Goal: Navigation & Orientation: Understand site structure

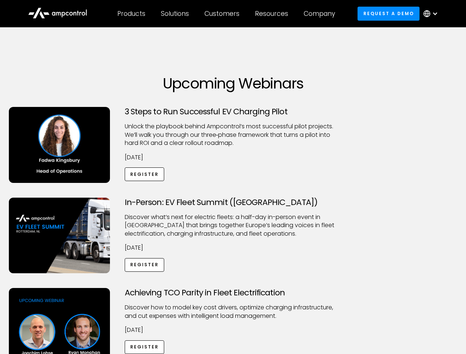
click at [227, 14] on div "Customers" at bounding box center [221, 14] width 35 height 8
click at [131, 14] on div "Products" at bounding box center [131, 14] width 28 height 8
click at [175, 14] on div "Solutions" at bounding box center [175, 14] width 28 height 8
click at [223, 14] on div "Customers" at bounding box center [221, 14] width 35 height 8
click at [273, 14] on div "Resources" at bounding box center [271, 14] width 33 height 8
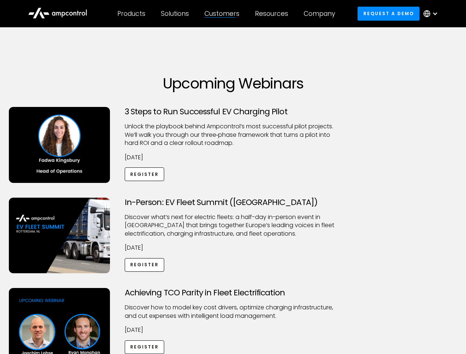
click at [321, 14] on div "Company" at bounding box center [318, 14] width 31 height 8
click at [432, 14] on div at bounding box center [435, 14] width 6 height 6
